Goal: Transaction & Acquisition: Purchase product/service

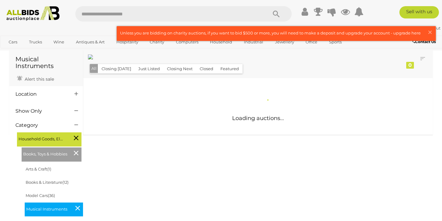
scroll to position [22, 0]
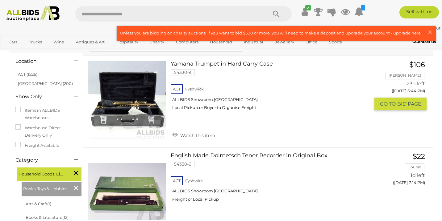
scroll to position [58, 0]
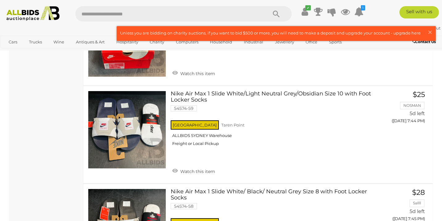
scroll to position [4282, 0]
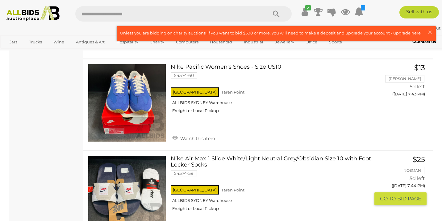
click at [332, 184] on div "NSW Taren Point ALLBIDS SYDNEY Warehouse Freight or Local Pickup" at bounding box center [270, 200] width 199 height 32
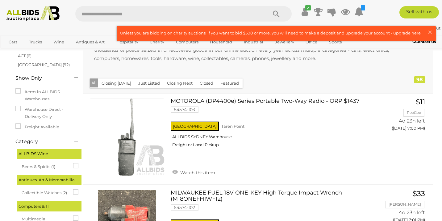
scroll to position [69, 0]
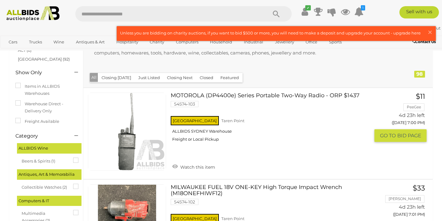
click at [273, 98] on link "MOTOROLA (DP4400e) Series Portable Two-Way Radio - ORP $1437 54574-103 NSW Tare…" at bounding box center [272, 120] width 194 height 54
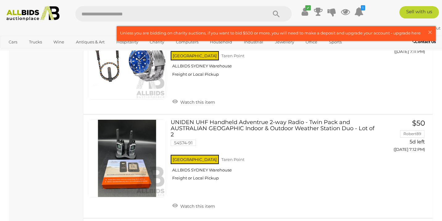
scroll to position [1211, 0]
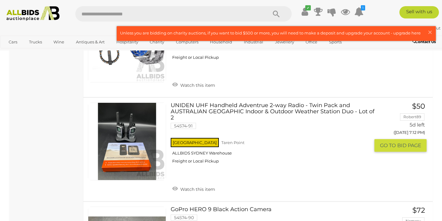
click at [284, 103] on link "UNIDEN UHF Handheld Adventrue 2-way Radio - Twin Pack and AUSTRALIAN GEOGAPHIC …" at bounding box center [272, 136] width 194 height 66
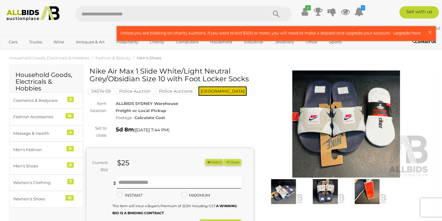
scroll to position [7, 0]
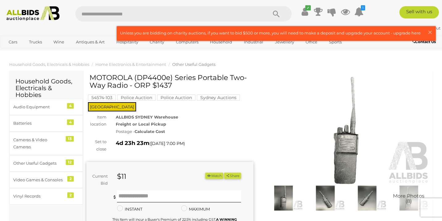
click at [273, 94] on img at bounding box center [346, 131] width 167 height 108
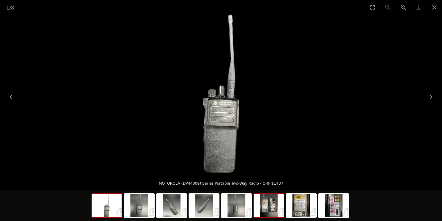
click at [267, 209] on img at bounding box center [269, 205] width 30 height 23
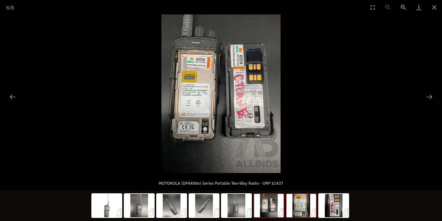
click at [302, 211] on img at bounding box center [301, 205] width 30 height 23
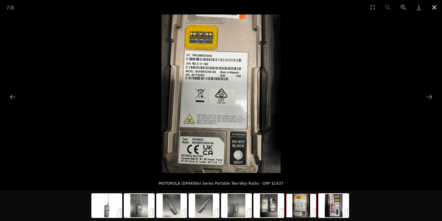
click at [433, 10] on button "Close gallery" at bounding box center [433, 7] width 15 height 14
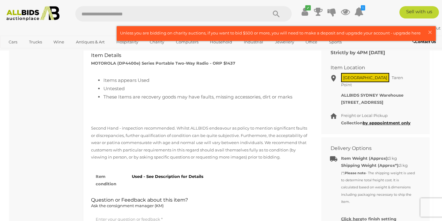
scroll to position [279, 0]
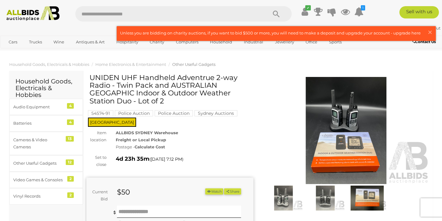
click at [286, 201] on img at bounding box center [283, 198] width 39 height 25
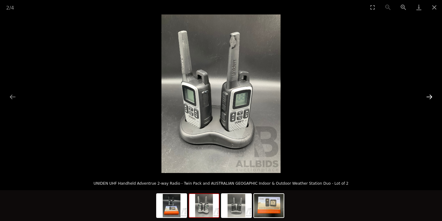
click at [428, 98] on button "Next slide" at bounding box center [429, 97] width 13 height 12
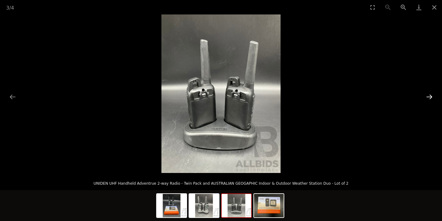
click at [428, 98] on button "Next slide" at bounding box center [429, 97] width 13 height 12
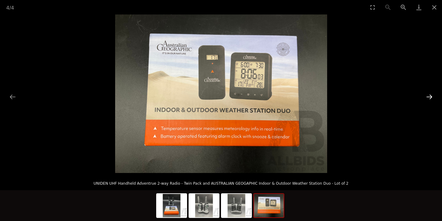
click at [428, 98] on button "Next slide" at bounding box center [429, 97] width 13 height 12
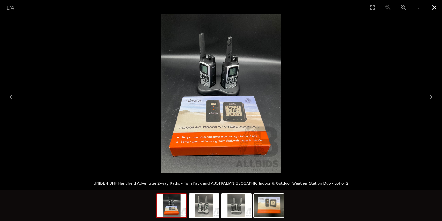
click at [434, 5] on button "Close gallery" at bounding box center [433, 7] width 15 height 14
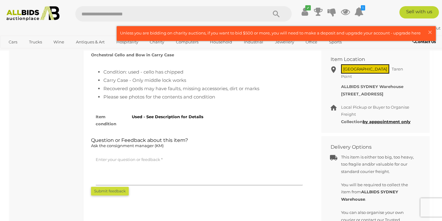
scroll to position [244, 0]
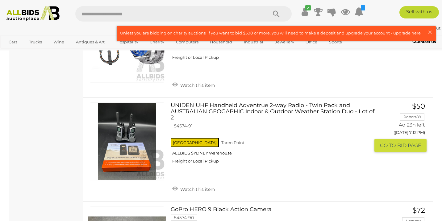
scroll to position [1211, 0]
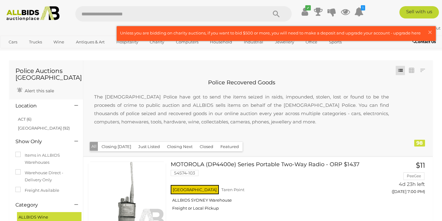
scroll to position [1211, 0]
